Goal: Task Accomplishment & Management: Complete application form

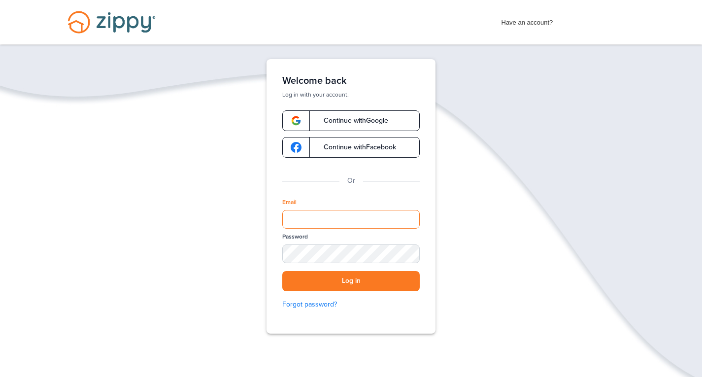
click at [319, 216] on input "Email" at bounding box center [350, 219] width 137 height 19
type input "**********"
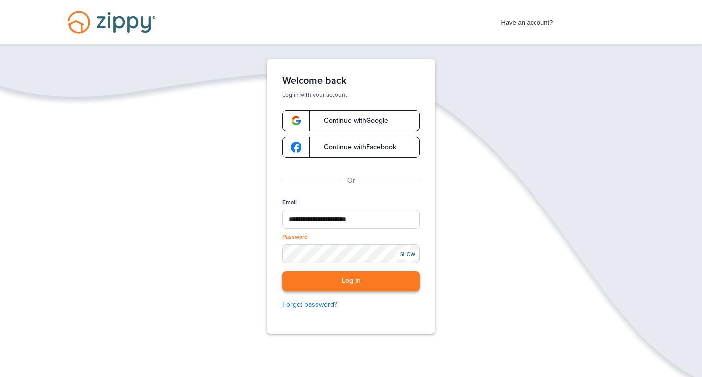
click at [336, 276] on button "Log in" at bounding box center [350, 281] width 137 height 20
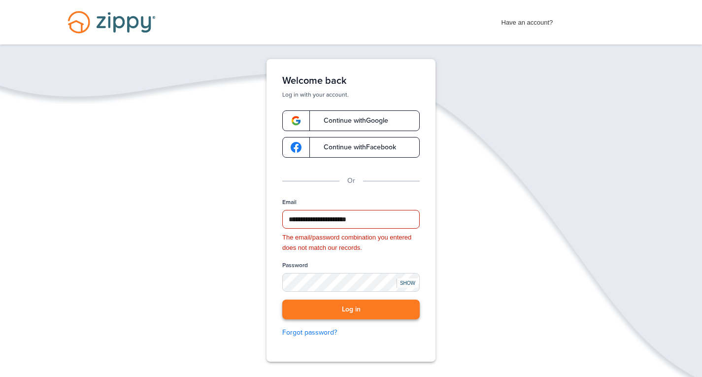
click at [354, 306] on button "Log in" at bounding box center [350, 310] width 137 height 20
click at [345, 306] on button "Log in" at bounding box center [350, 310] width 137 height 20
click at [352, 309] on button "Log in" at bounding box center [350, 310] width 137 height 20
click at [343, 308] on button "Log in" at bounding box center [350, 310] width 137 height 20
click at [323, 336] on link "Forgot password?" at bounding box center [350, 332] width 137 height 11
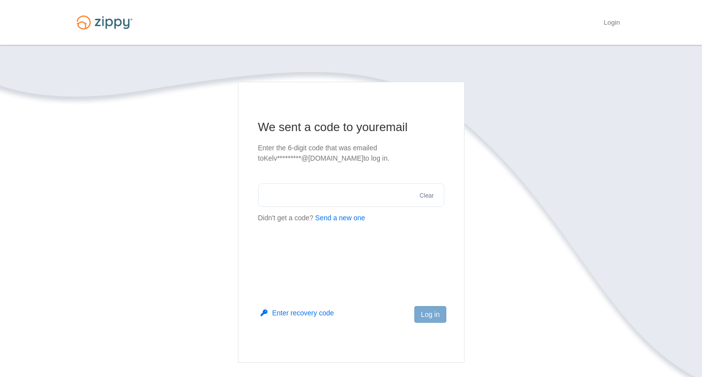
click at [347, 218] on button "Send a new one" at bounding box center [340, 218] width 50 height 10
click at [341, 197] on input "text" at bounding box center [351, 195] width 186 height 24
type input "******"
click at [431, 314] on button "Log in" at bounding box center [430, 314] width 32 height 17
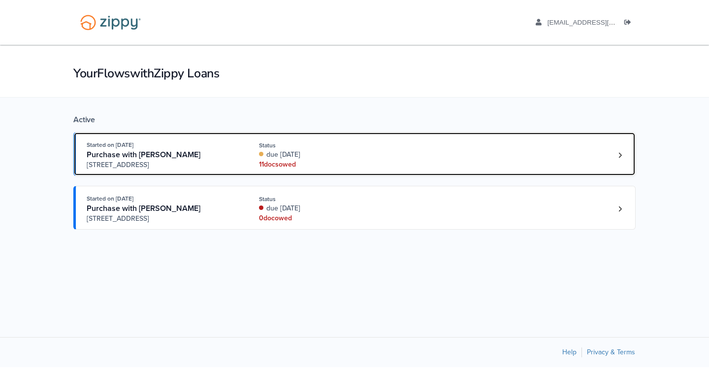
click at [332, 158] on div "due [DATE]" at bounding box center [325, 155] width 132 height 10
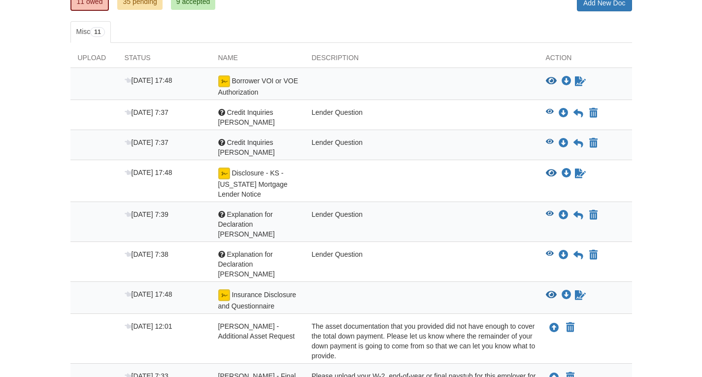
scroll to position [151, 0]
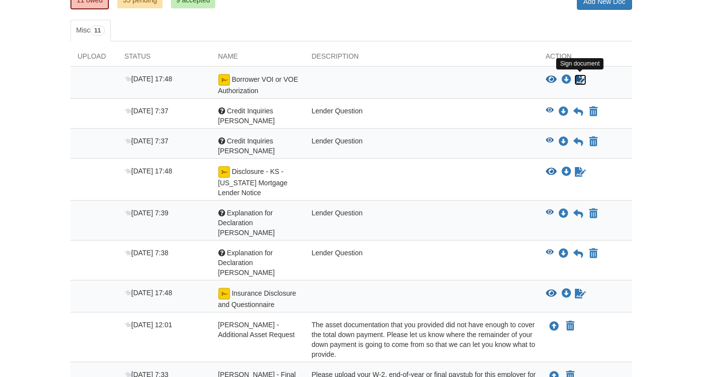
click at [583, 77] on icon "Sign Form" at bounding box center [580, 80] width 11 height 10
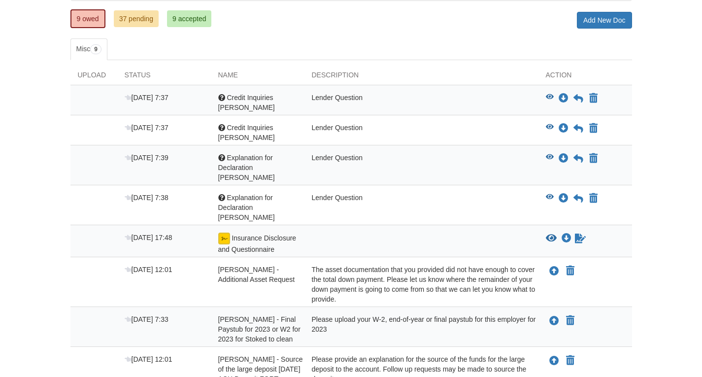
scroll to position [156, 0]
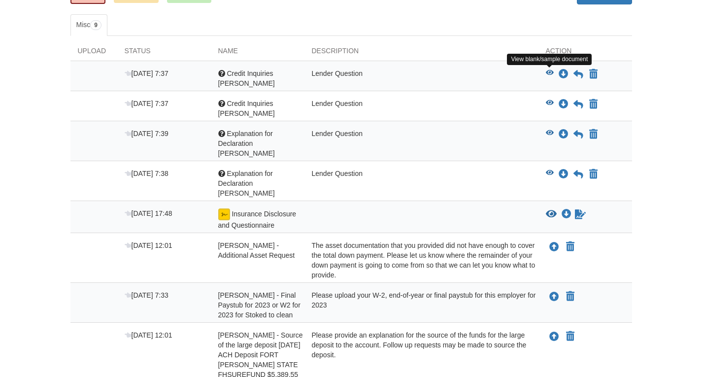
click at [547, 70] on icon "View Credit Inquiries Kayla" at bounding box center [550, 72] width 8 height 7
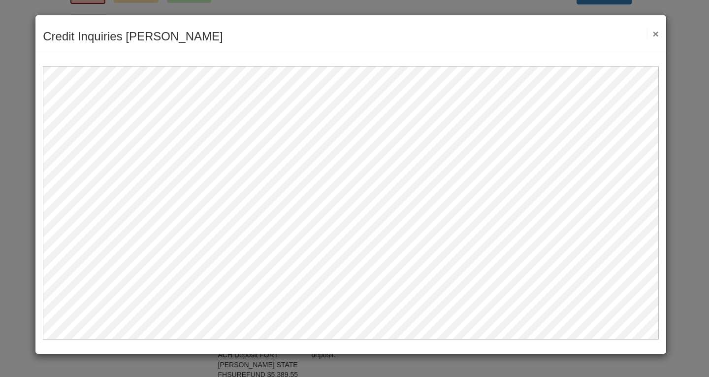
click at [654, 32] on button "×" at bounding box center [652, 34] width 11 height 10
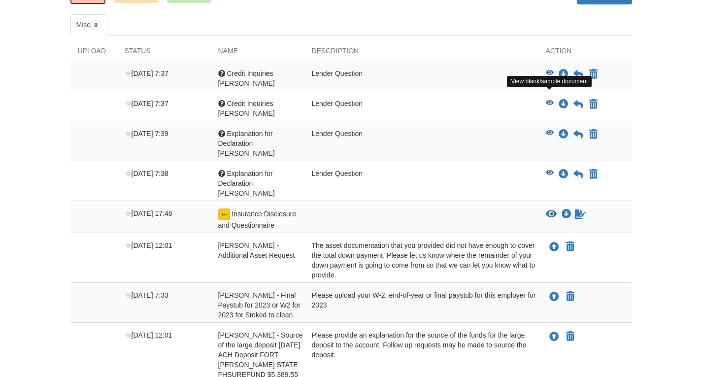
click at [550, 100] on icon "View Credit Inquiries Kelvin" at bounding box center [550, 103] width 8 height 7
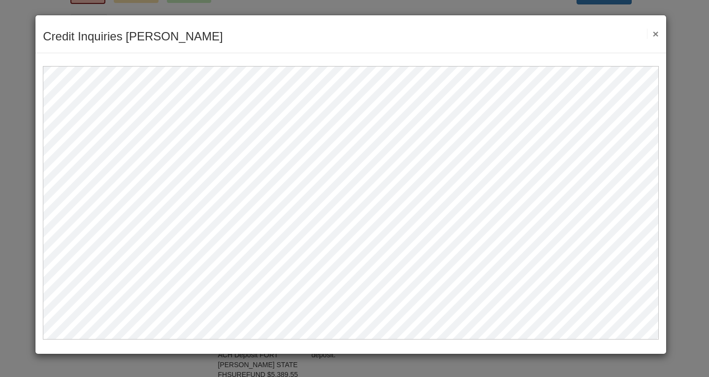
click at [654, 32] on button "×" at bounding box center [652, 34] width 11 height 10
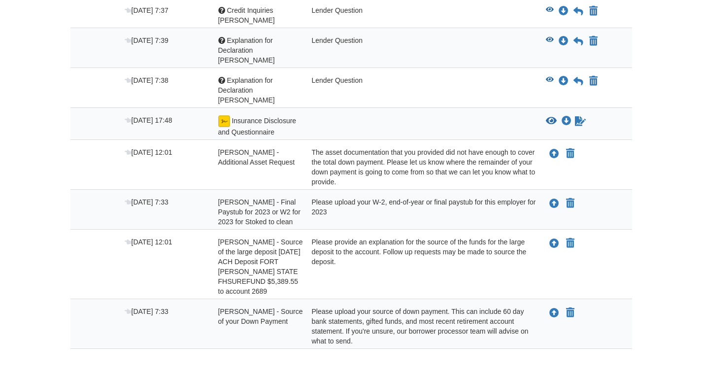
scroll to position [250, 0]
click at [580, 115] on icon "Waiting for your co-borrower to e-sign" at bounding box center [580, 120] width 11 height 10
click at [550, 115] on icon "View Insurance Disclosure and Questionnaire" at bounding box center [551, 120] width 11 height 10
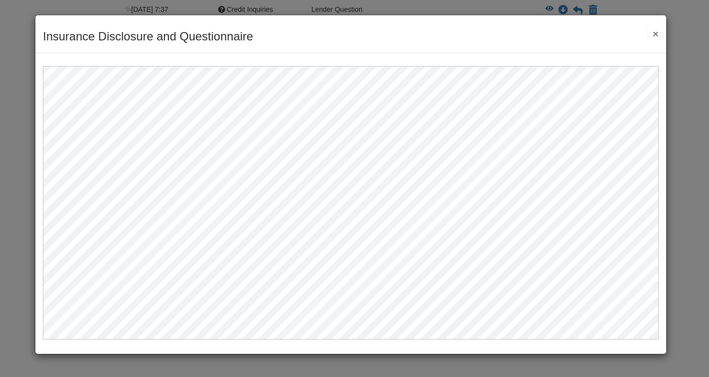
click at [658, 31] on button "×" at bounding box center [652, 34] width 11 height 10
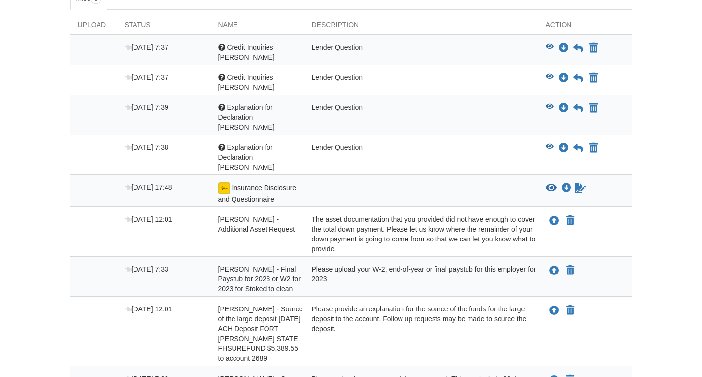
scroll to position [182, 0]
click at [577, 184] on icon "Waiting for your co-borrower to e-sign" at bounding box center [580, 189] width 11 height 10
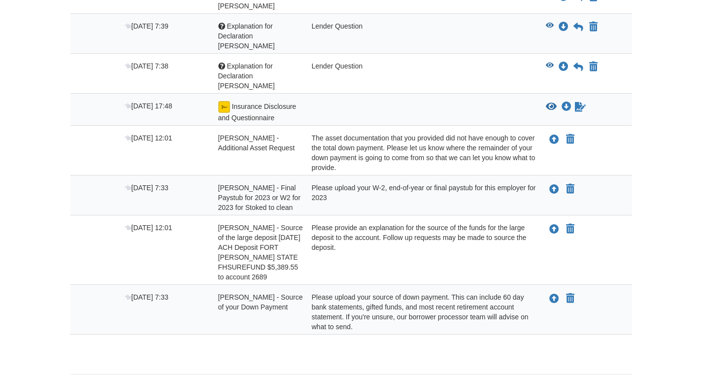
scroll to position [264, 0]
click at [553, 224] on icon "Upload Kelvin Moseley - Source of the large deposit August 12, 2025 ACH Deposit…" at bounding box center [554, 229] width 10 height 10
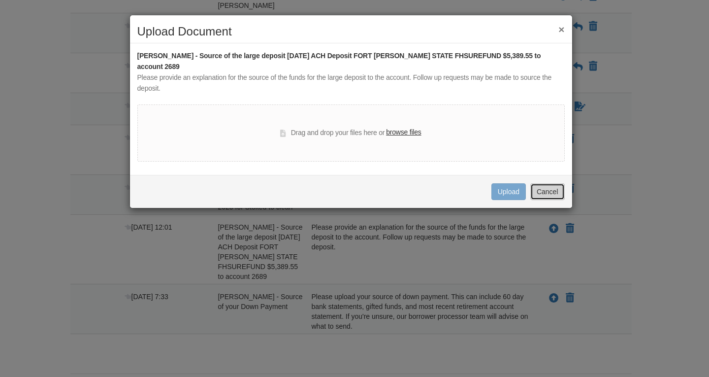
click at [550, 188] on button "Cancel" at bounding box center [548, 191] width 34 height 17
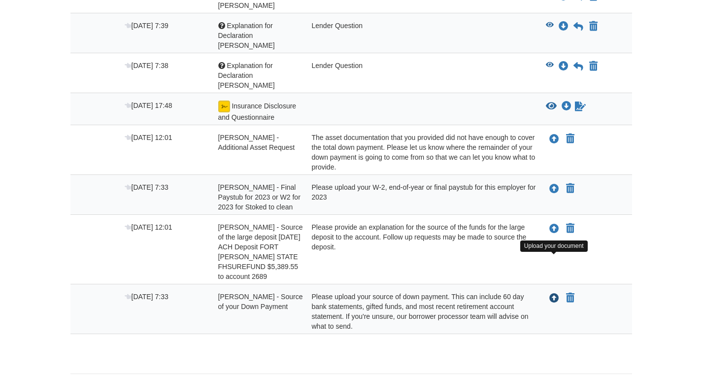
click at [557, 294] on icon "Upload Kelvin Moseley - Source of your Down Payment" at bounding box center [554, 299] width 10 height 10
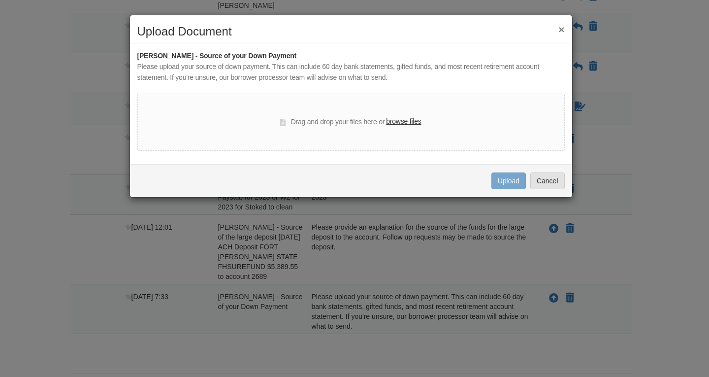
click at [405, 119] on label "browse files" at bounding box center [403, 121] width 35 height 11
click at [0, 0] on input "browse files" at bounding box center [0, 0] width 0 height 0
click at [560, 28] on button "×" at bounding box center [562, 29] width 6 height 10
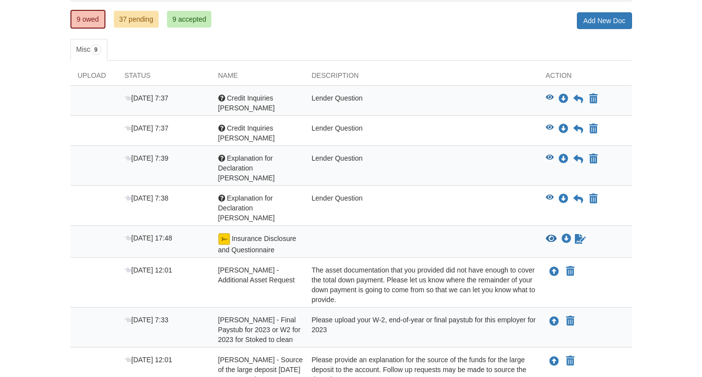
scroll to position [144, 0]
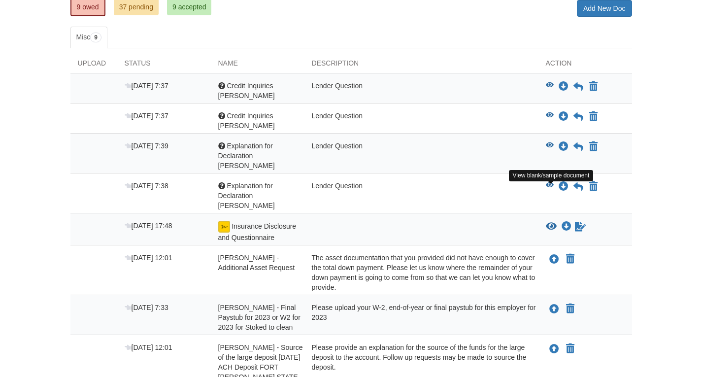
click at [552, 222] on icon "View Insurance Disclosure and Questionnaire" at bounding box center [551, 227] width 11 height 10
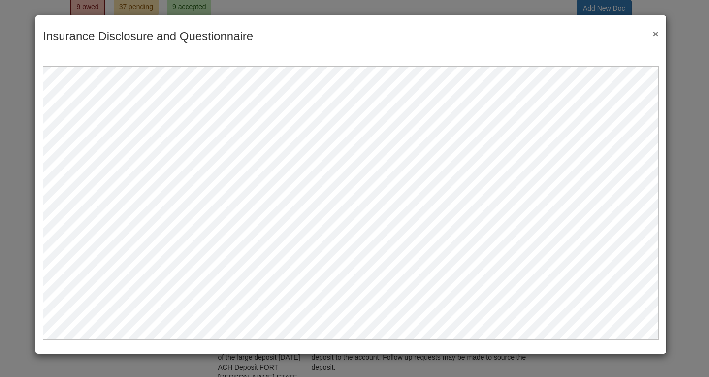
click at [655, 30] on button "×" at bounding box center [652, 34] width 11 height 10
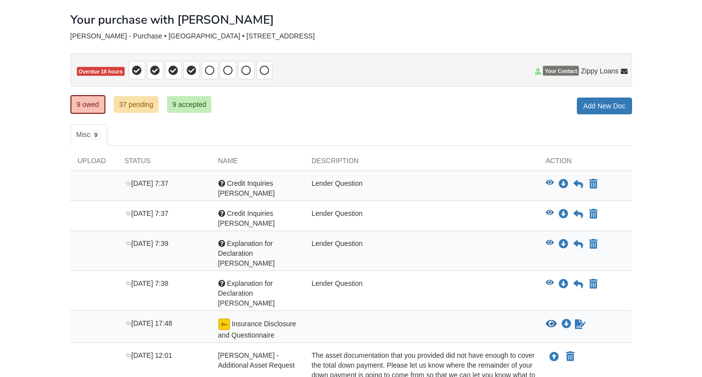
scroll to position [0, 0]
